Goal: Download file/media

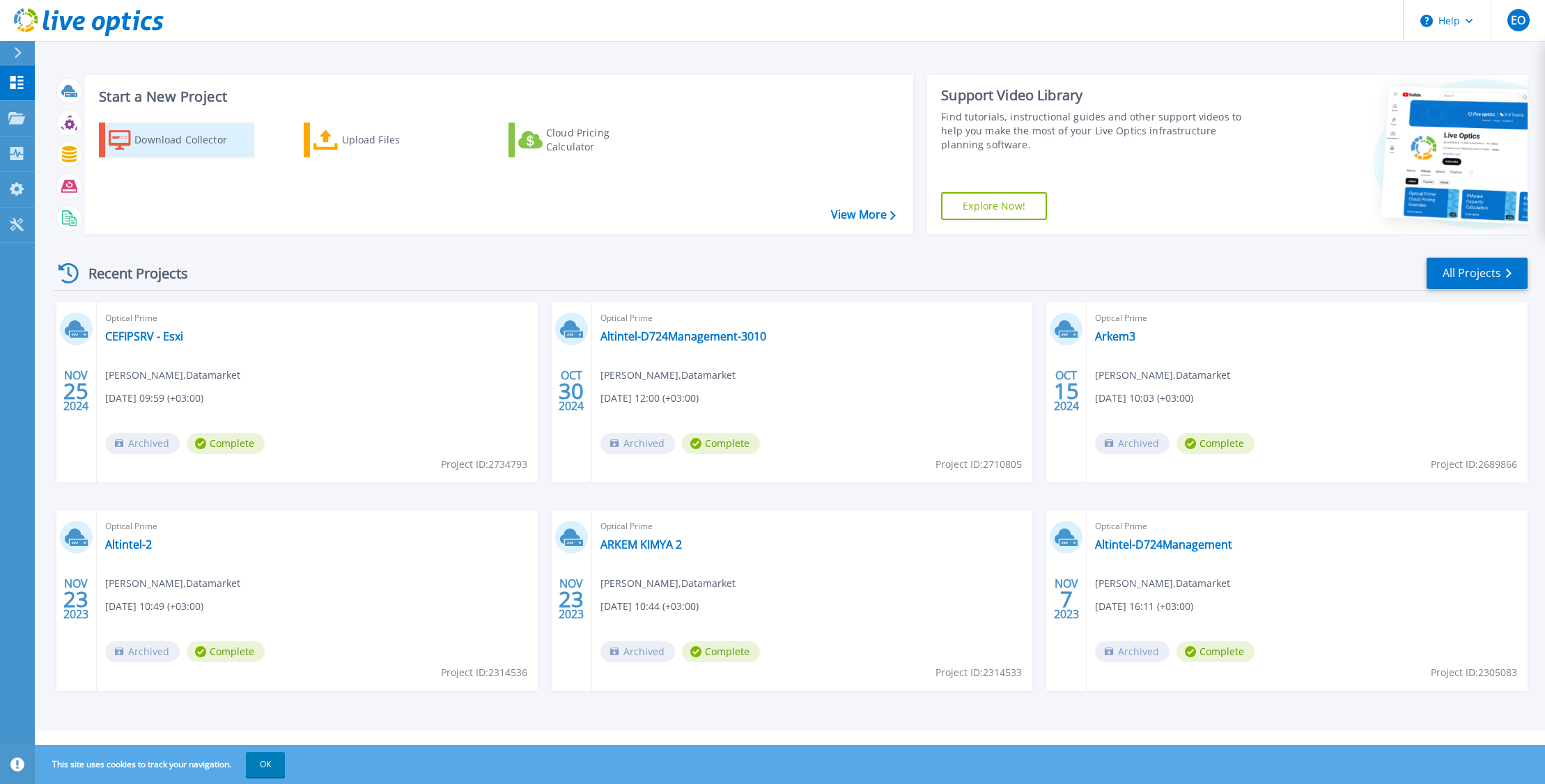
click at [156, 140] on div "Download Collector" at bounding box center [190, 140] width 111 height 28
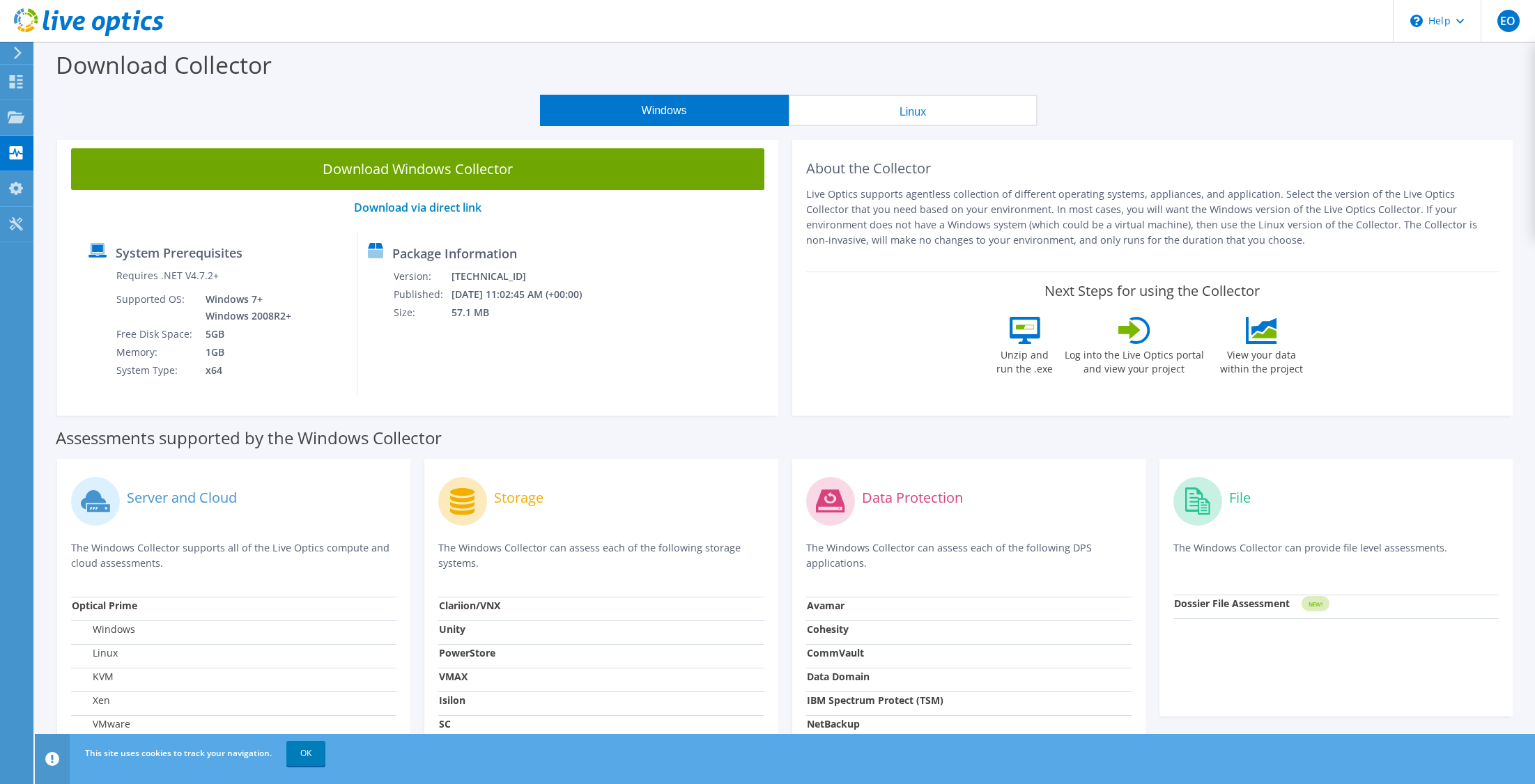
click at [678, 108] on button "Windows" at bounding box center [664, 110] width 248 height 31
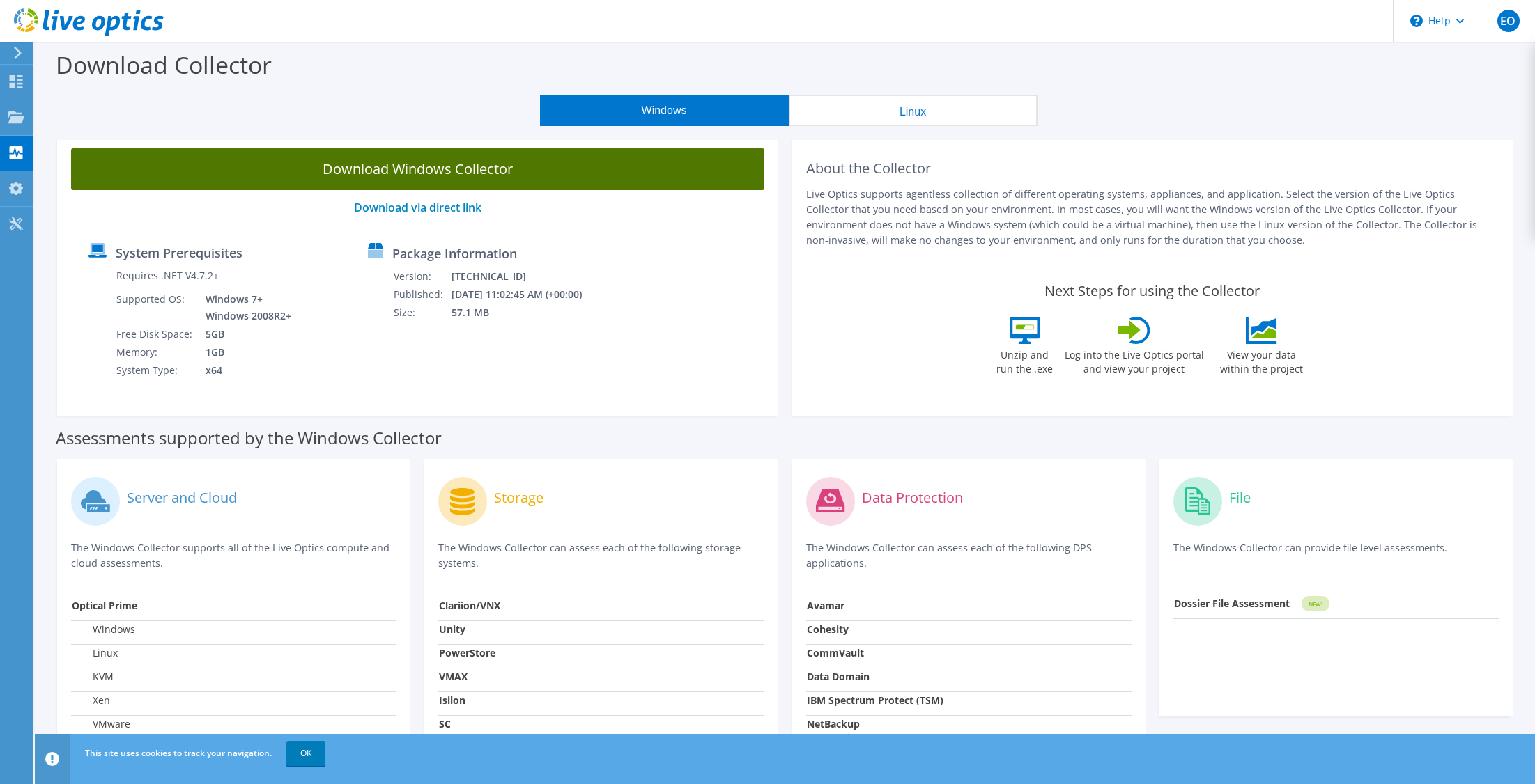
click at [438, 177] on link "Download Windows Collector" at bounding box center [417, 169] width 693 height 42
